Goal: Task Accomplishment & Management: Complete application form

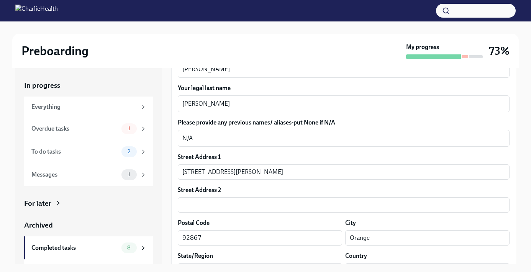
scroll to position [148, 0]
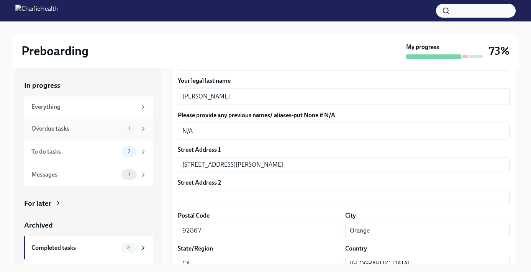
click at [93, 124] on div "Overdue tasks" at bounding box center [74, 128] width 87 height 8
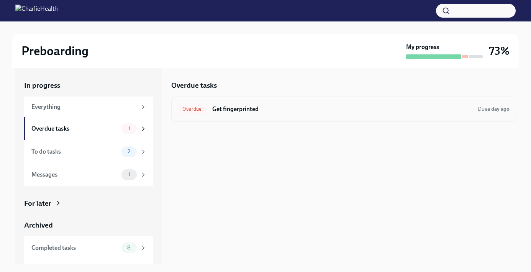
click at [231, 111] on h6 "Get fingerprinted" at bounding box center [341, 109] width 259 height 8
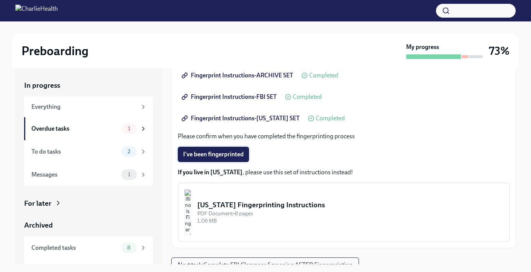
scroll to position [136, 0]
click at [233, 157] on span "I've been fingerprinted" at bounding box center [213, 154] width 60 height 8
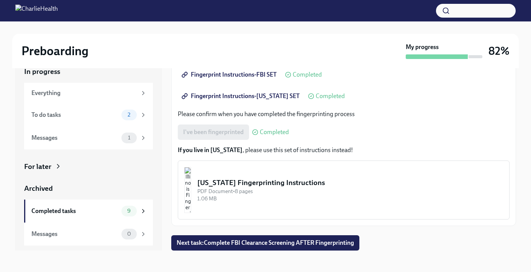
scroll to position [14, 0]
click at [262, 241] on span "Next task : Complete FBI Clearance Screening AFTER Fingerprinting" at bounding box center [264, 243] width 177 height 8
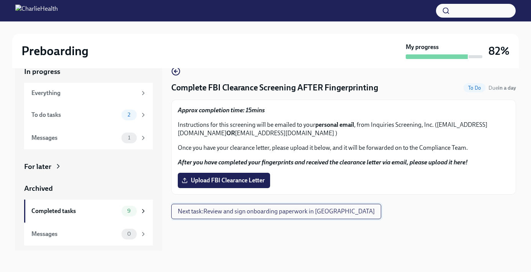
click at [255, 212] on span "Next task : Review and sign onboarding paperwork in [GEOGRAPHIC_DATA]" at bounding box center [276, 211] width 197 height 8
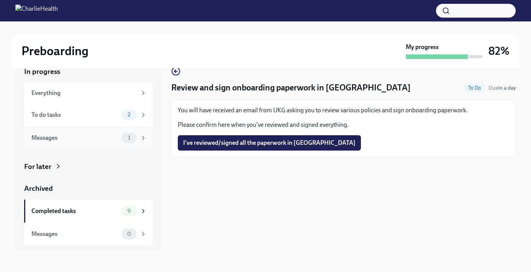
click at [108, 141] on div "Messages" at bounding box center [74, 138] width 87 height 8
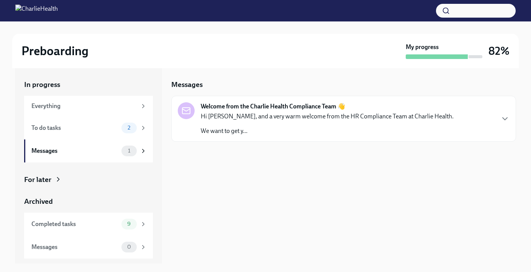
click at [265, 127] on p "We want to get y..." at bounding box center [327, 131] width 253 height 8
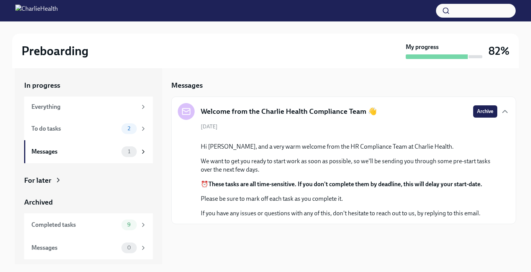
scroll to position [0, 0]
click at [66, 131] on div "To do tasks" at bounding box center [74, 128] width 87 height 8
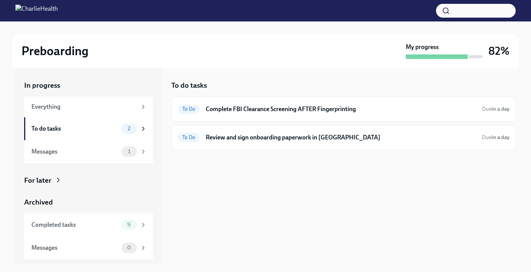
click at [237, 194] on div "To do tasks To Do Complete FBI Clearance Screening AFTER Fingerprinting Due in …" at bounding box center [343, 166] width 345 height 196
click at [423, 0] on div at bounding box center [265, 10] width 531 height 21
